Goal: Task Accomplishment & Management: Manage account settings

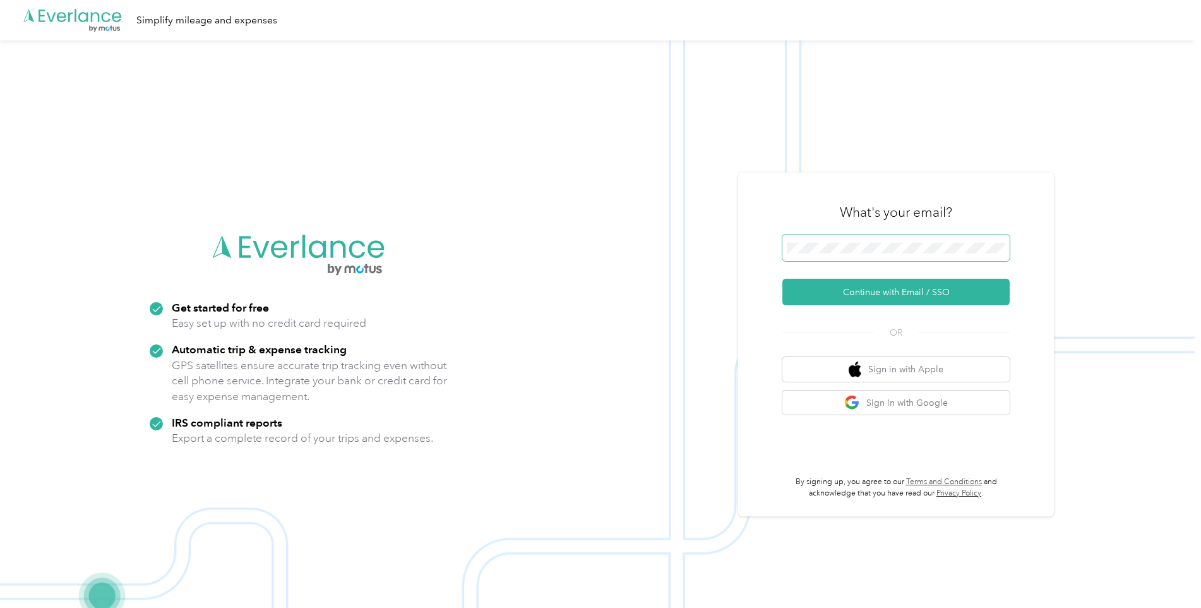
click at [858, 254] on span at bounding box center [895, 247] width 227 height 27
click at [870, 294] on button "Continue with Email / SSO" at bounding box center [895, 291] width 227 height 27
click at [867, 292] on button "Continue with Email / SSO" at bounding box center [895, 291] width 227 height 27
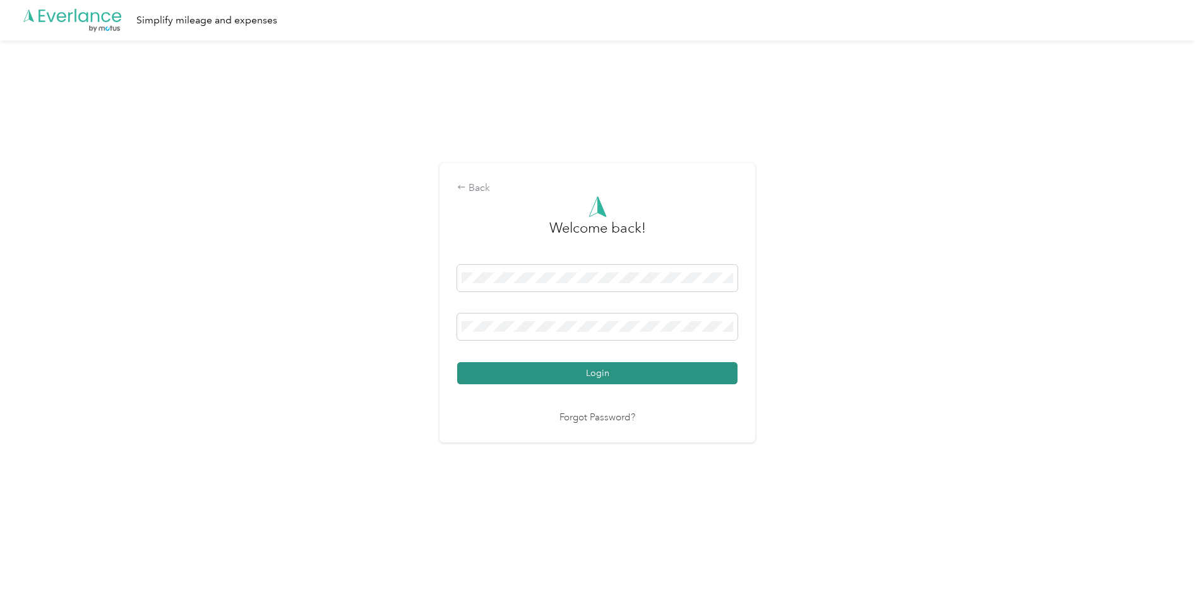
click at [591, 378] on button "Login" at bounding box center [597, 373] width 280 height 22
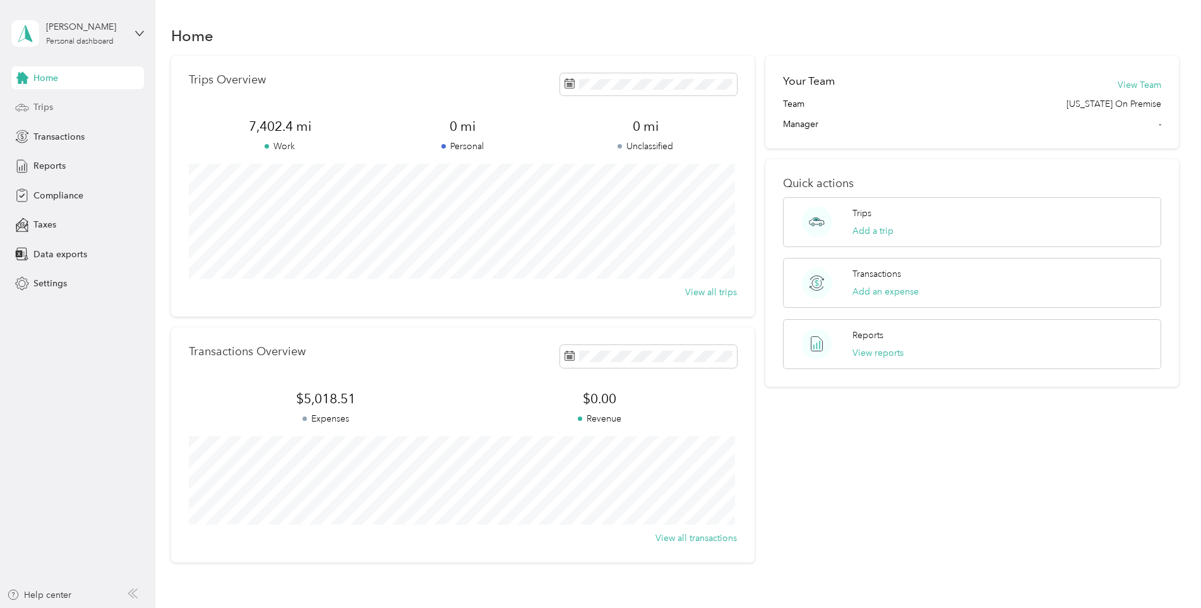
click at [45, 107] on span "Trips" at bounding box center [43, 106] width 20 height 13
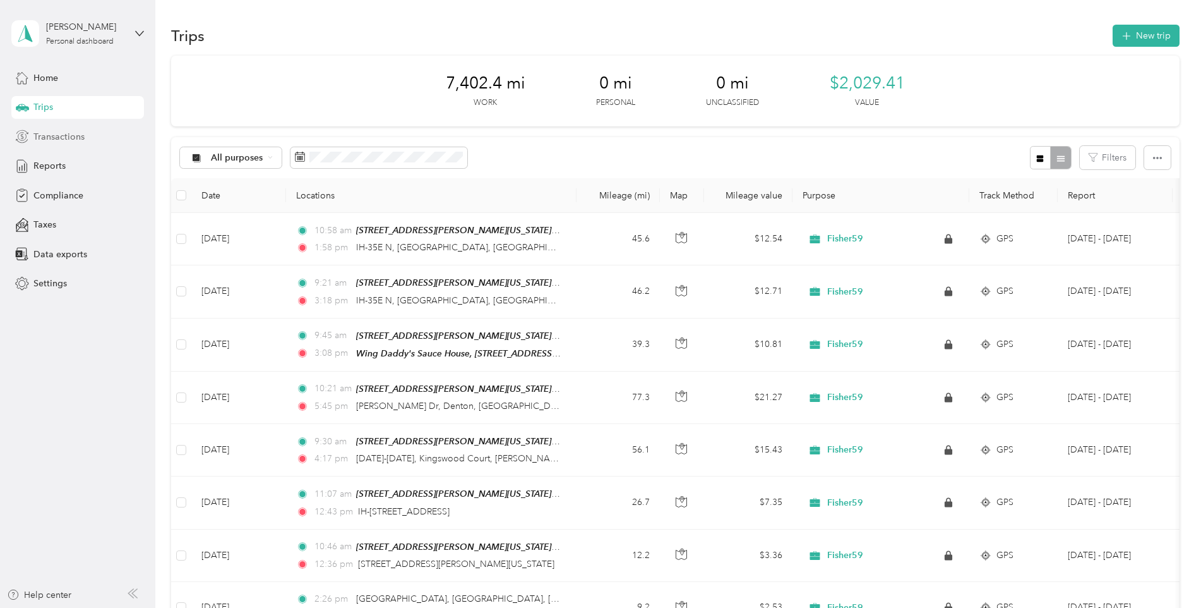
click at [62, 134] on span "Transactions" at bounding box center [58, 136] width 51 height 13
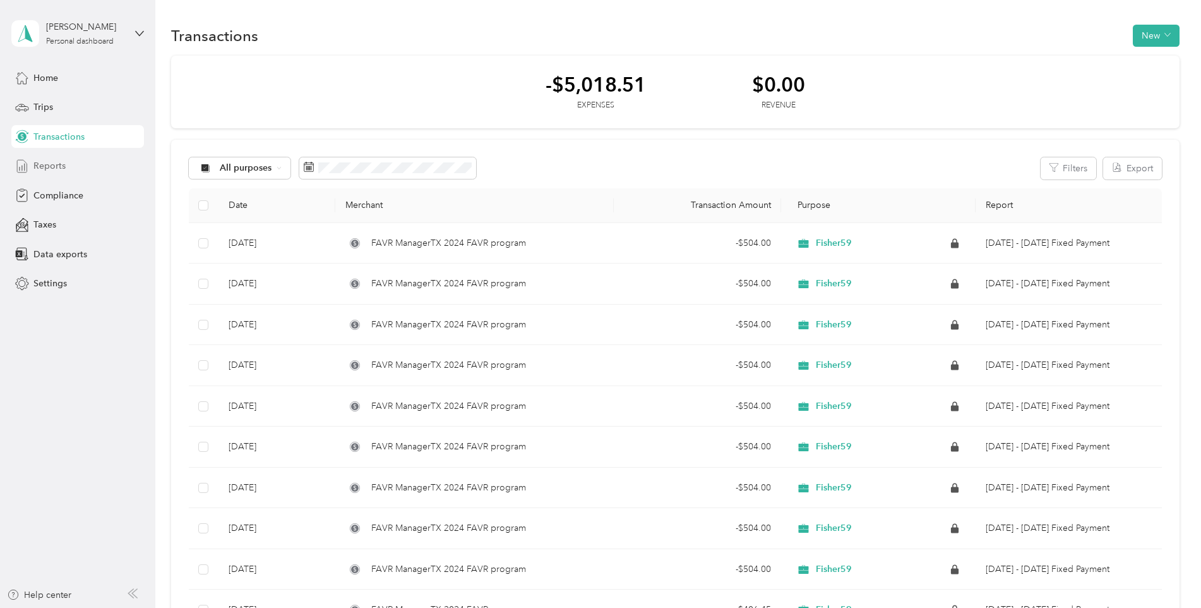
click at [60, 167] on span "Reports" at bounding box center [49, 165] width 32 height 13
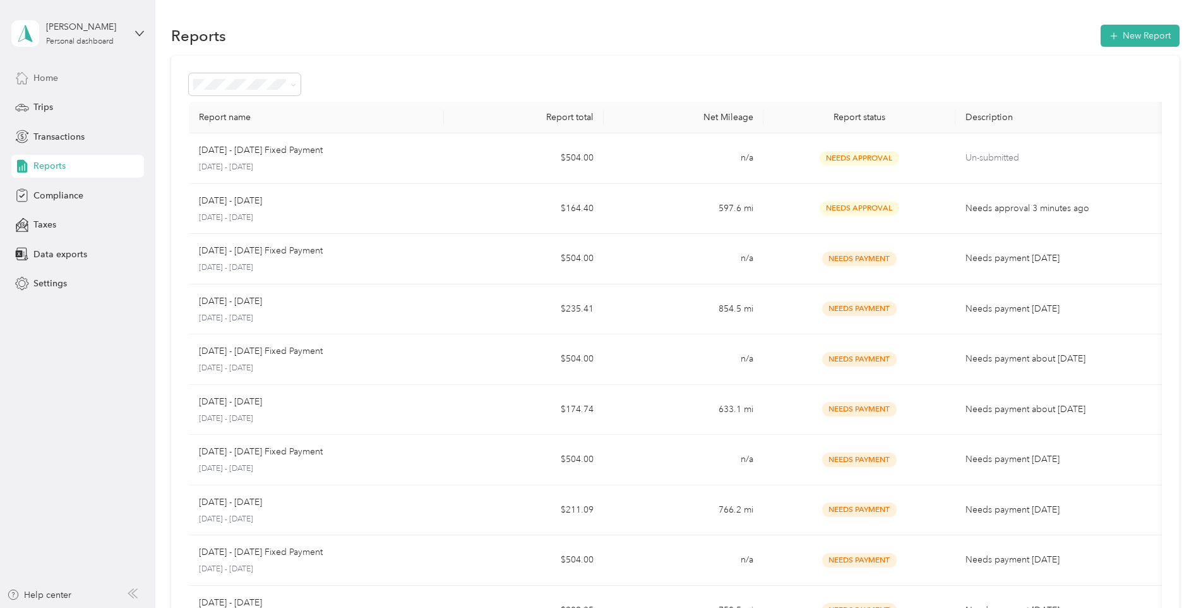
click at [47, 81] on span "Home" at bounding box center [45, 77] width 25 height 13
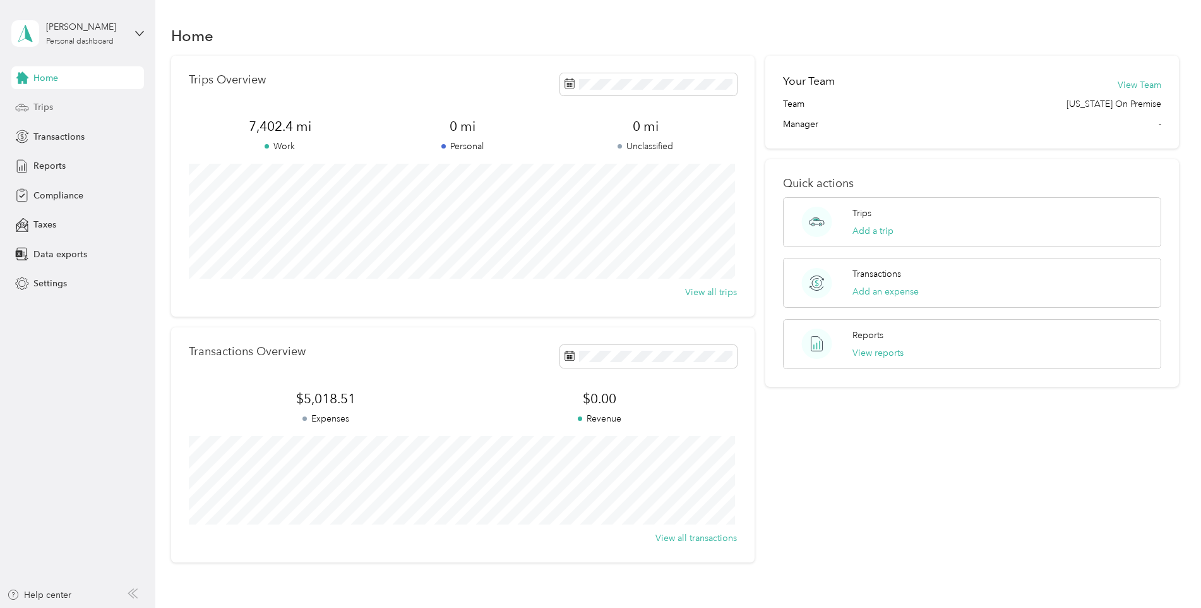
click at [47, 109] on span "Trips" at bounding box center [43, 106] width 20 height 13
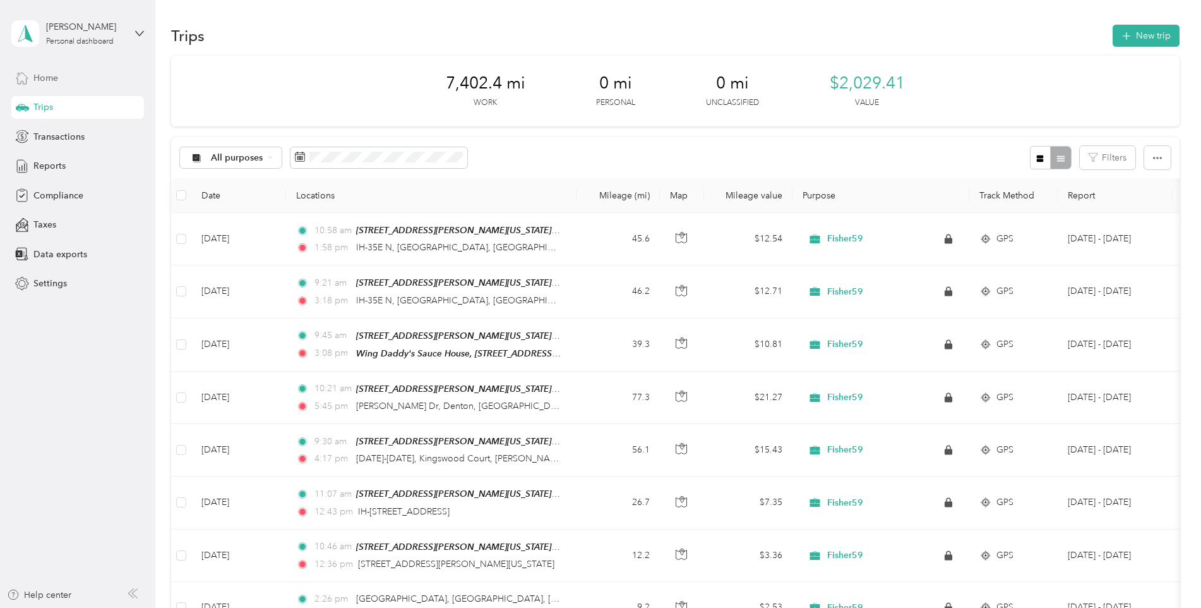
click at [52, 76] on span "Home" at bounding box center [45, 77] width 25 height 13
